Goal: Task Accomplishment & Management: Use online tool/utility

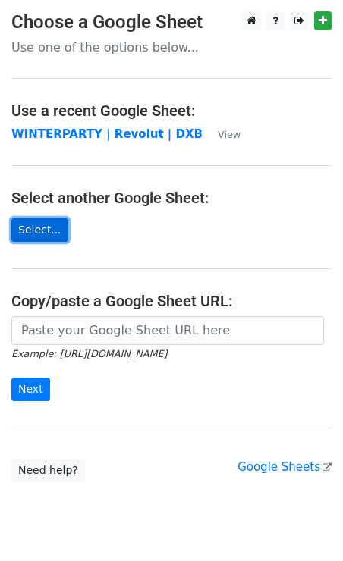
click at [51, 234] on link "Select..." at bounding box center [39, 230] width 57 height 24
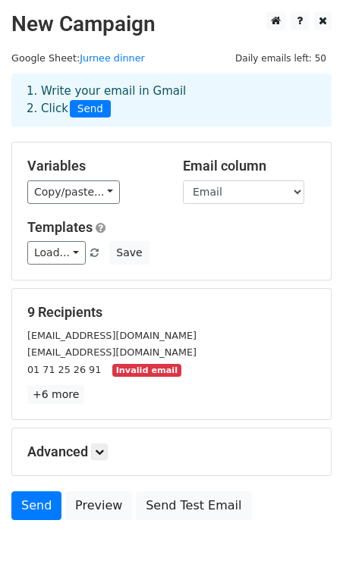
scroll to position [88, 0]
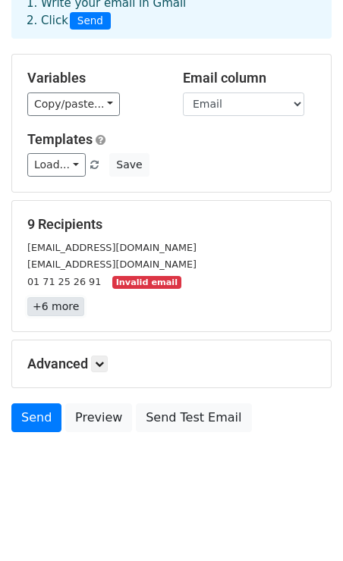
click at [73, 306] on link "+6 more" at bounding box center [55, 306] width 57 height 19
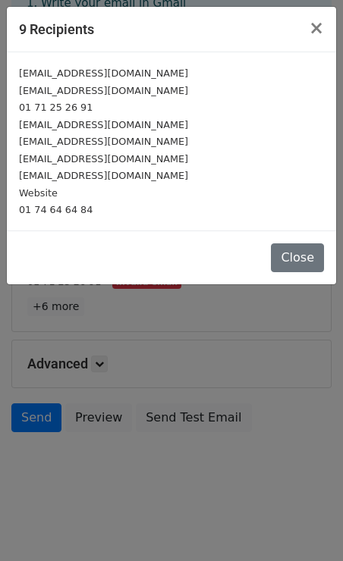
click at [78, 310] on div "9 Recipients × evenement@bonaloi.fr contact@mistinguett.paris 01 71 25 26 91 co…" at bounding box center [171, 280] width 343 height 561
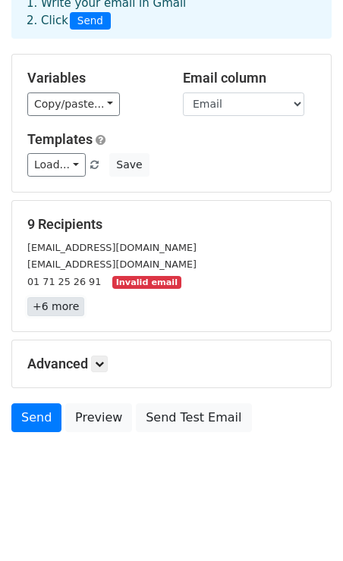
click at [65, 302] on link "+6 more" at bounding box center [55, 306] width 57 height 19
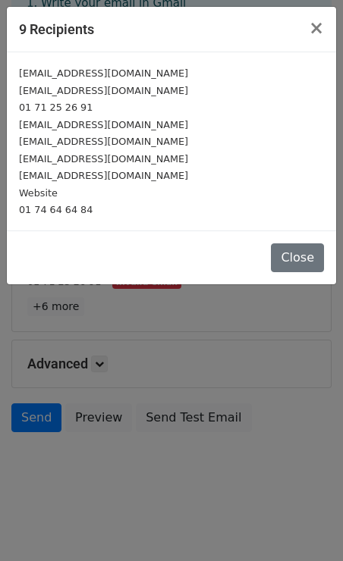
click at [72, 319] on div "9 Recipients × evenement@bonaloi.fr contact@mistinguett.paris 01 71 25 26 91 co…" at bounding box center [171, 280] width 343 height 561
